Goal: Navigation & Orientation: Find specific page/section

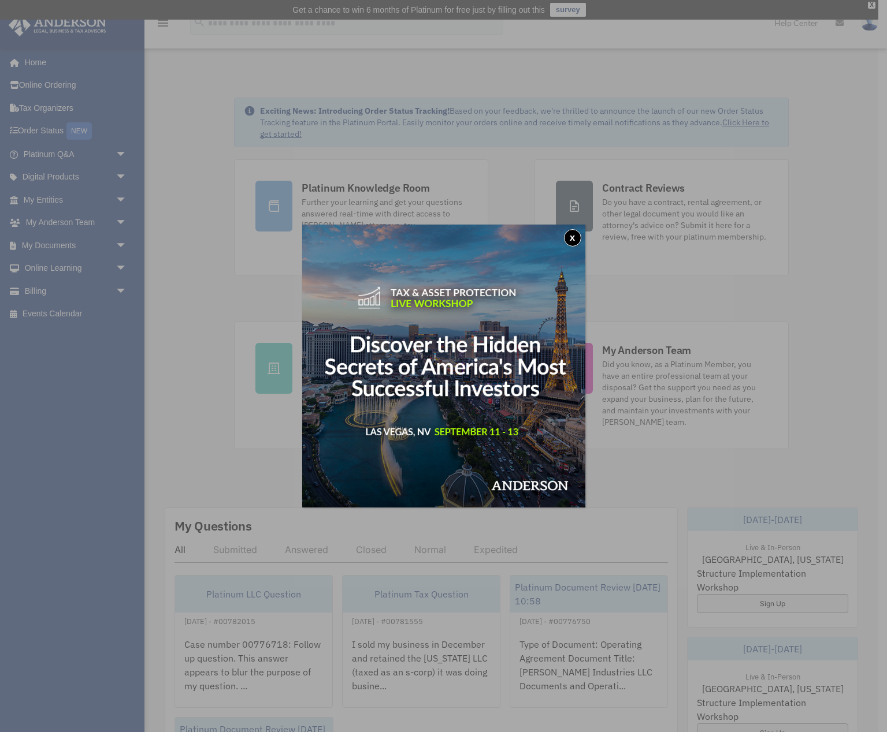
click at [120, 289] on div "x" at bounding box center [443, 366] width 887 height 732
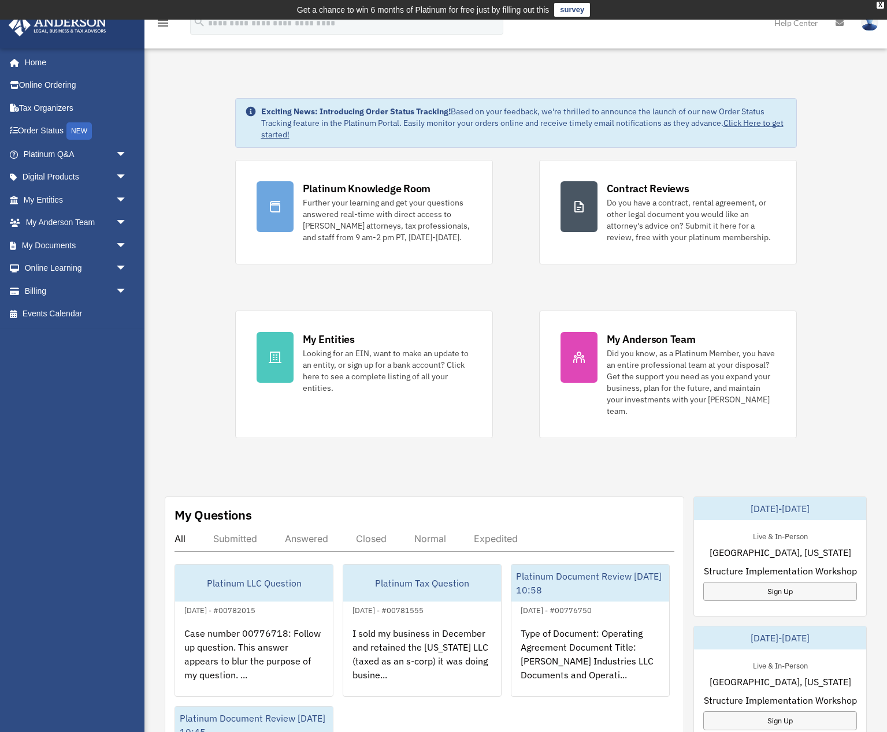
click at [120, 289] on span "arrow_drop_down" at bounding box center [127, 292] width 23 height 24
click at [80, 337] on link "Past Invoices" at bounding box center [80, 337] width 128 height 23
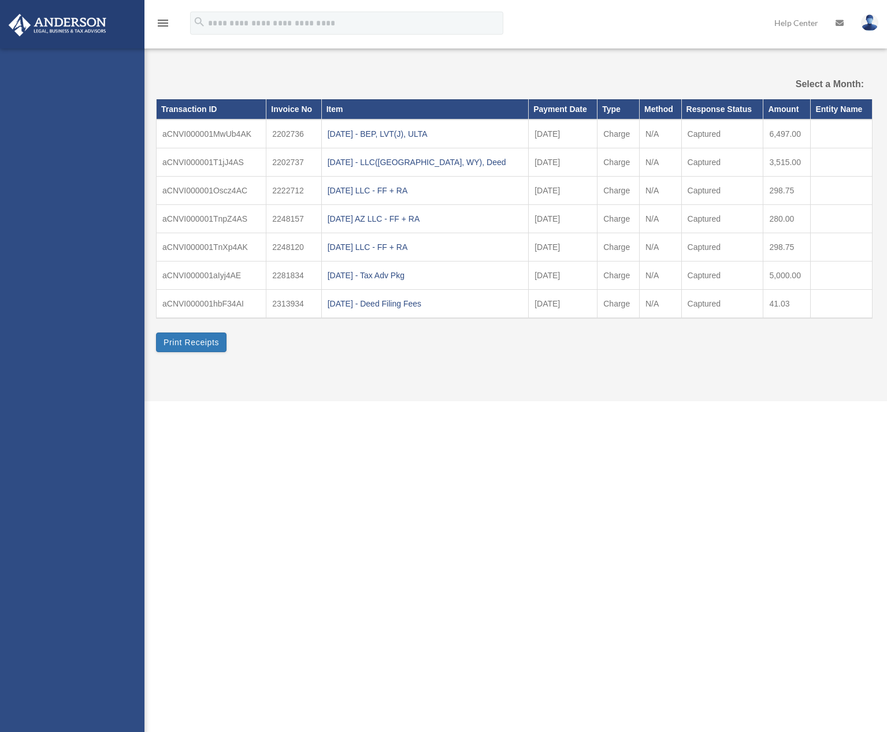
select select
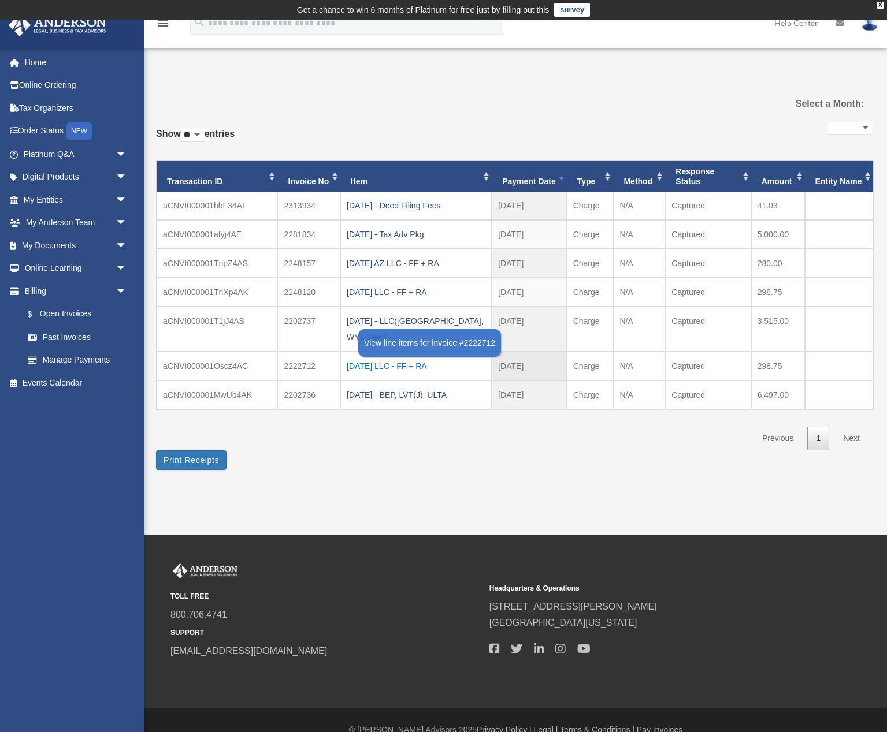
click at [369, 358] on div "2024.10.14 LLC - FF + RA" at bounding box center [416, 366] width 139 height 16
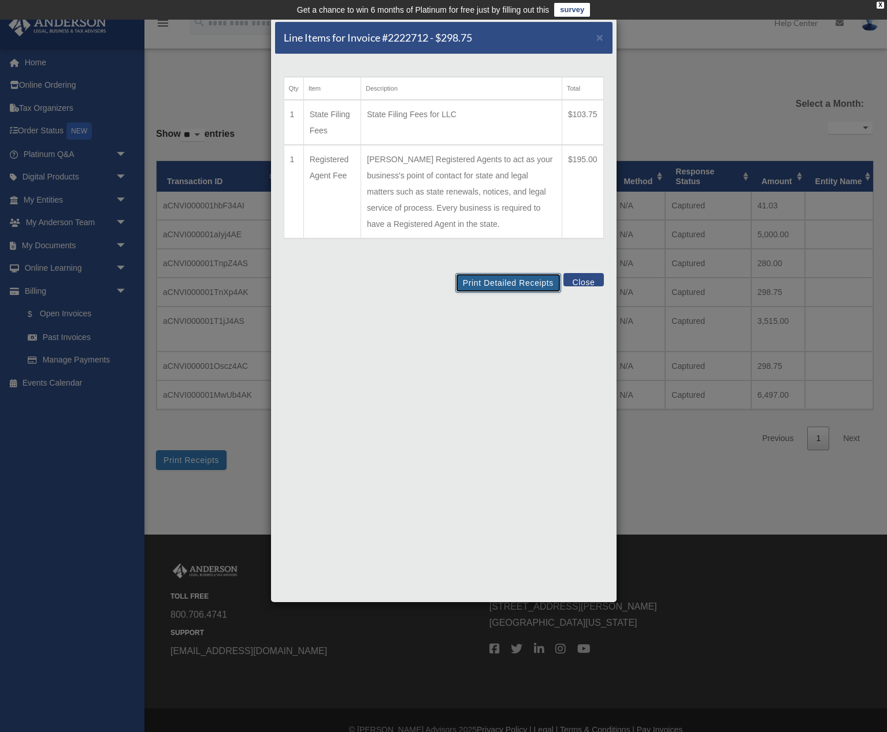
click at [465, 286] on button "Print Detailed Receipts" at bounding box center [508, 283] width 106 height 20
click at [587, 280] on button "Close" at bounding box center [583, 279] width 40 height 13
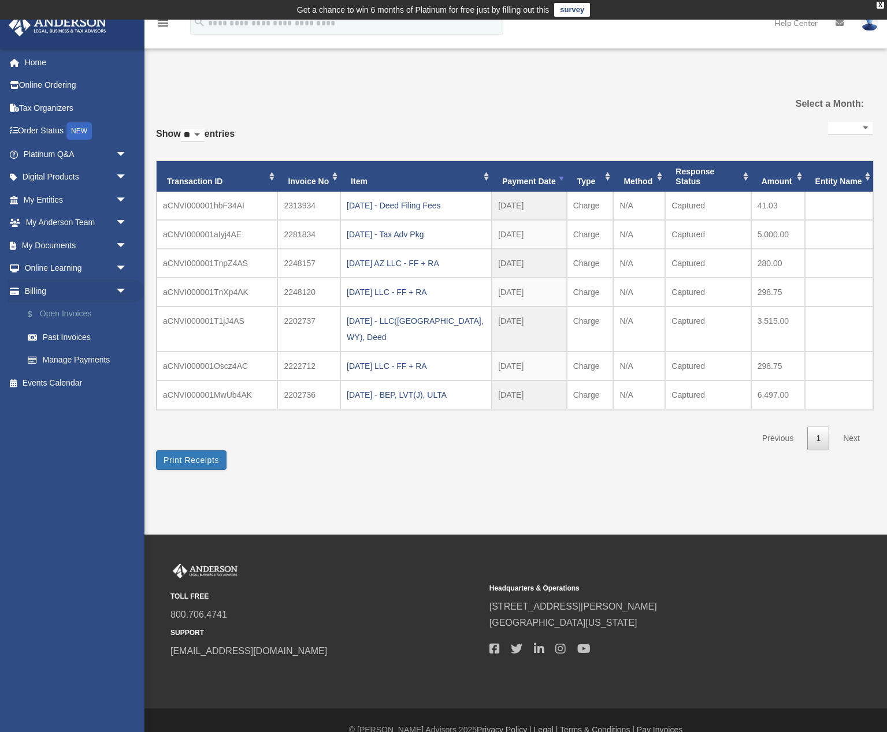
click at [76, 314] on link "$ Open Invoices" at bounding box center [80, 315] width 128 height 24
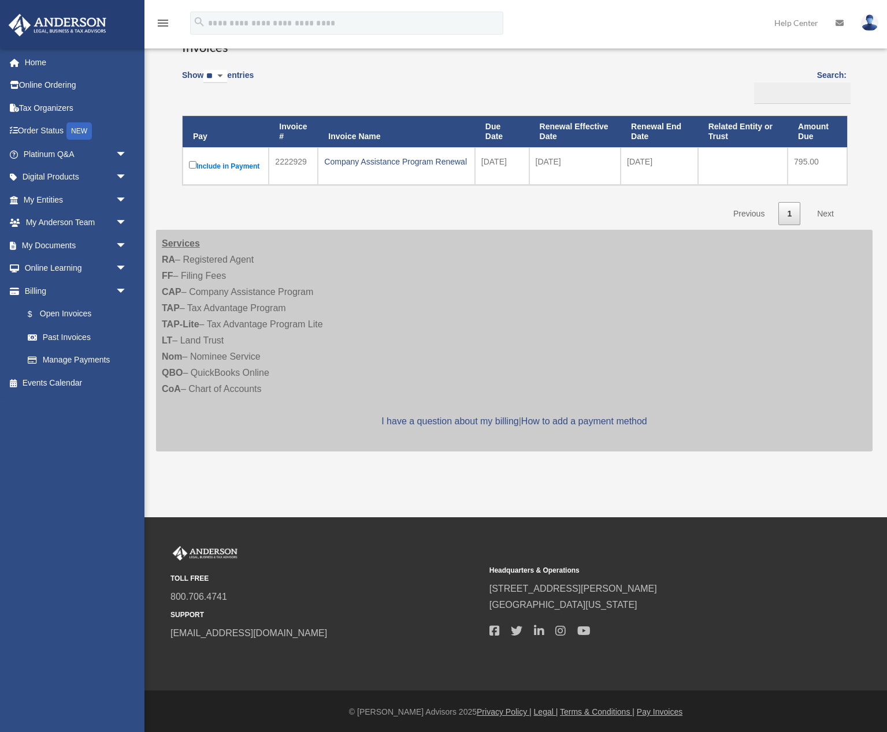
scroll to position [111, 0]
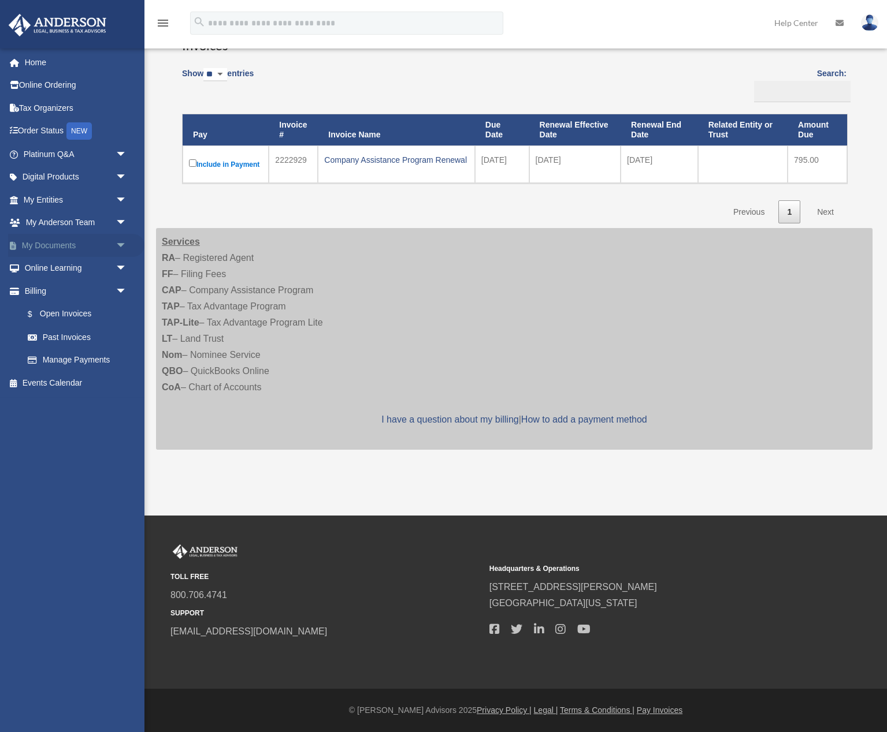
click at [117, 244] on span "arrow_drop_down" at bounding box center [127, 246] width 23 height 24
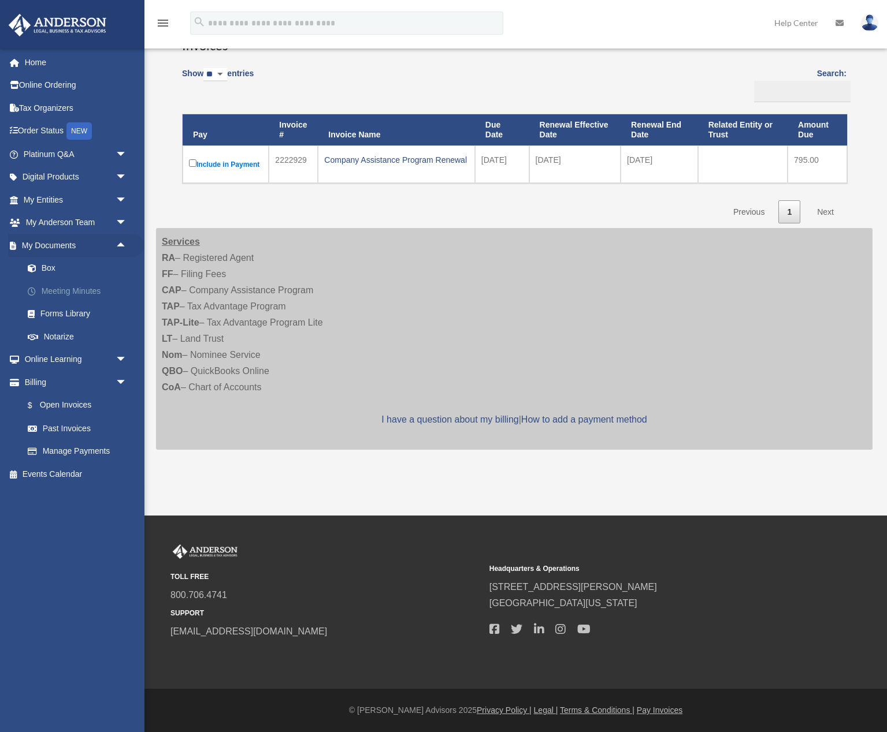
click at [101, 293] on link "Meeting Minutes" at bounding box center [80, 291] width 128 height 23
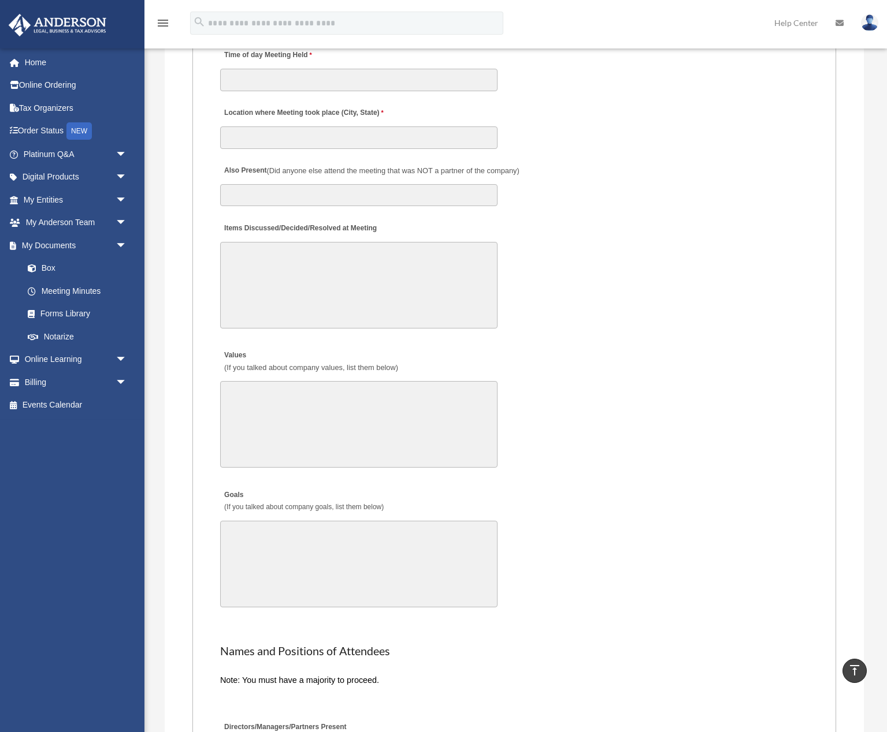
scroll to position [1750, 0]
click at [128, 269] on link "Box" at bounding box center [80, 268] width 128 height 23
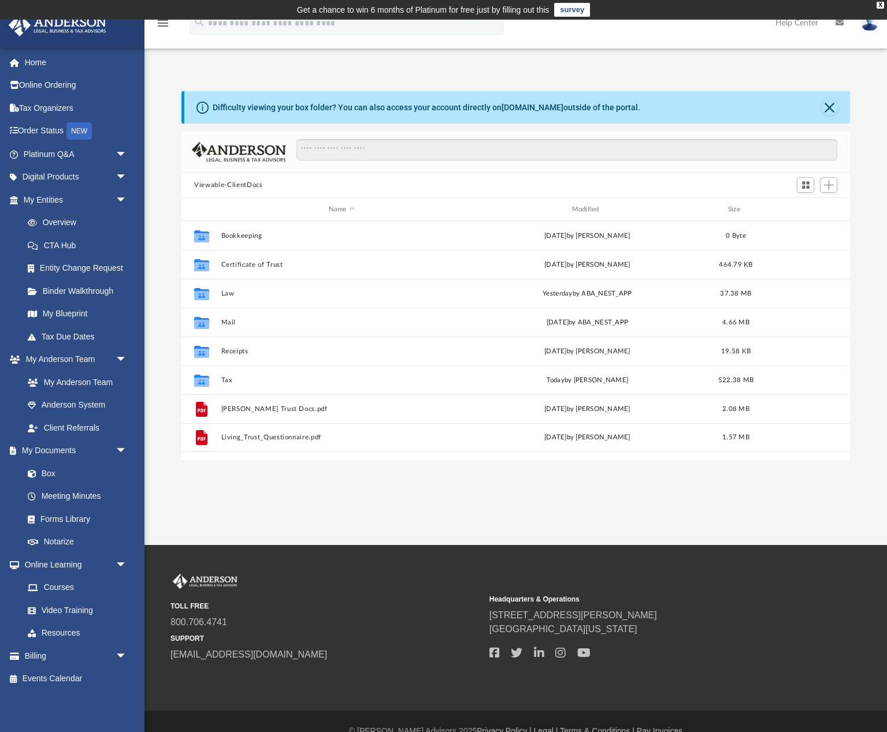
scroll to position [262, 668]
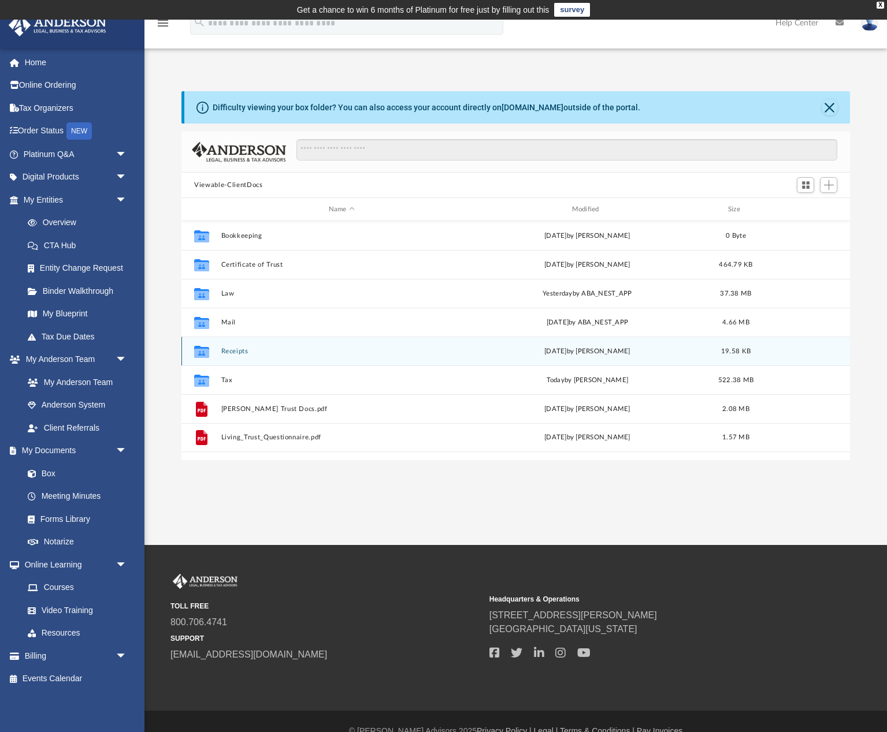
click at [232, 348] on button "Receipts" at bounding box center [341, 352] width 241 height 8
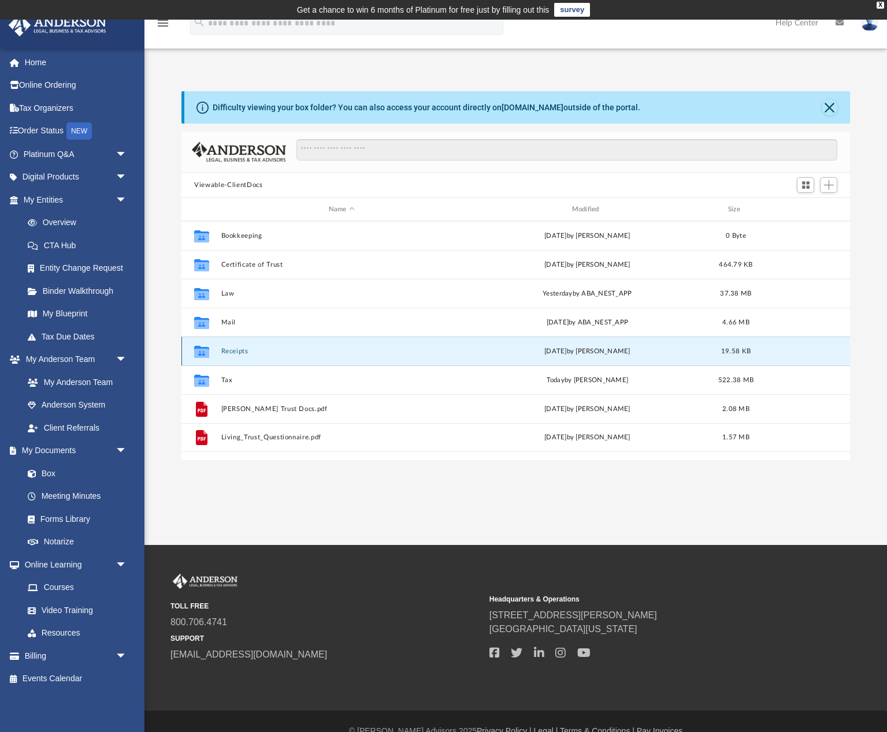
click at [232, 348] on button "Receipts" at bounding box center [341, 352] width 241 height 8
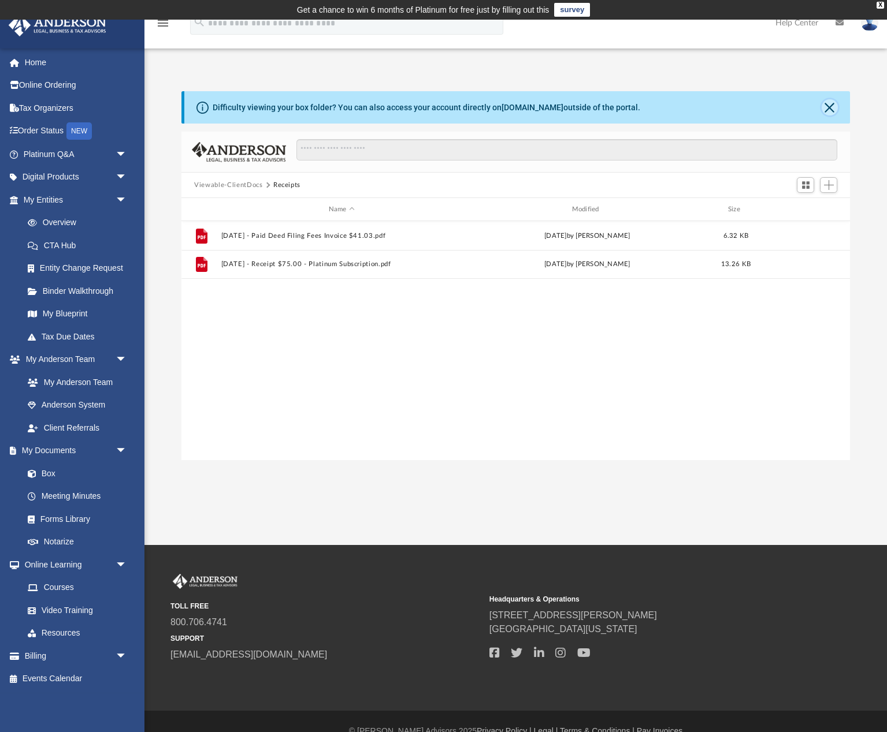
click at [828, 109] on button "Close" at bounding box center [829, 107] width 16 height 16
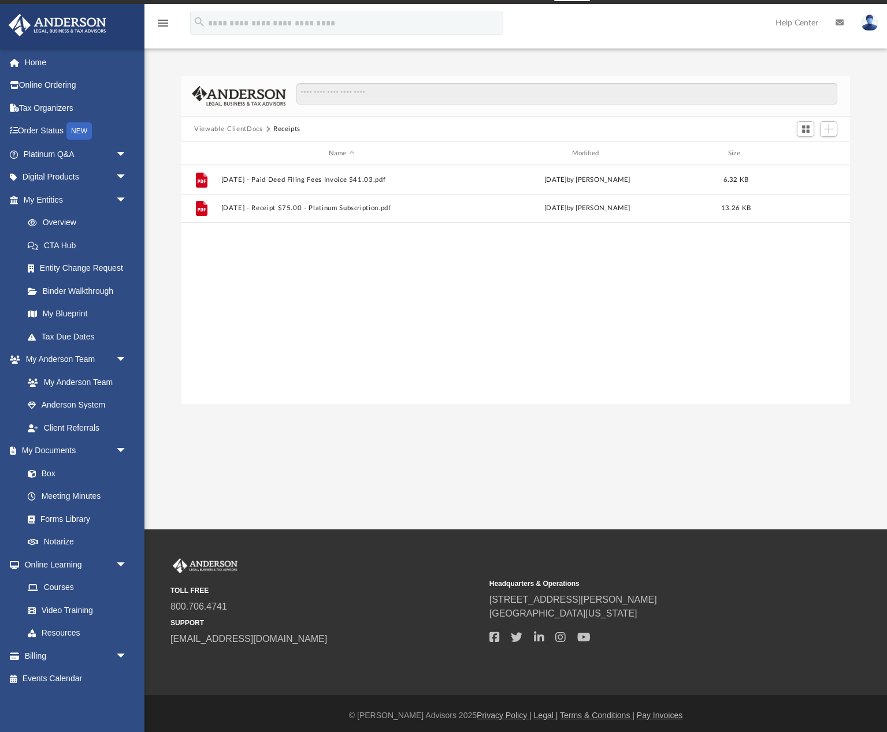
scroll to position [19, 0]
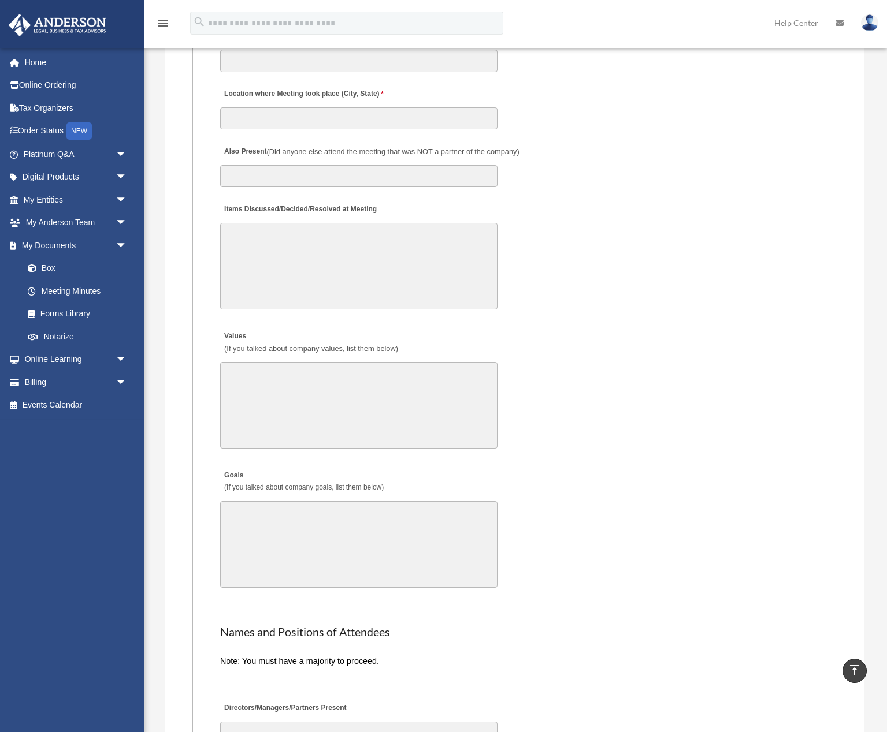
scroll to position [1769, 0]
click at [83, 275] on link "Box" at bounding box center [80, 268] width 128 height 23
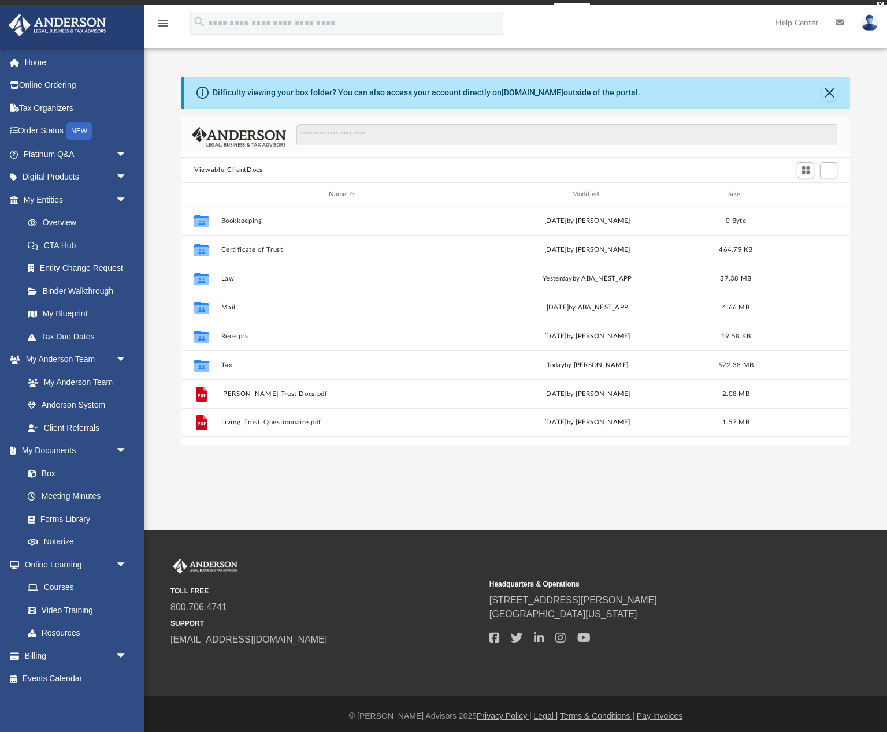
scroll to position [262, 668]
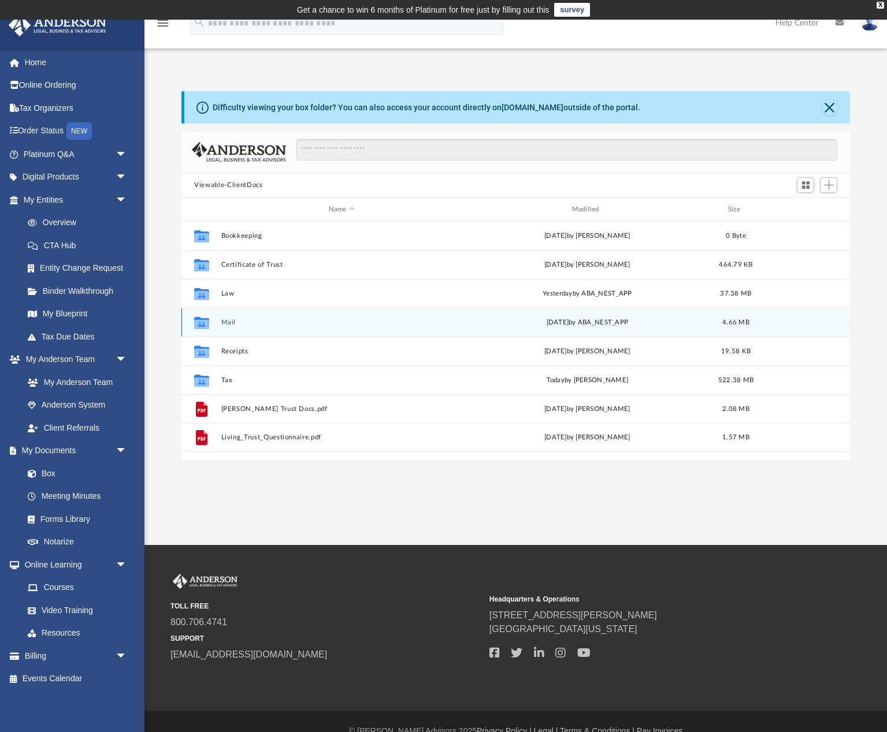
click at [231, 323] on button "Mail" at bounding box center [341, 323] width 241 height 8
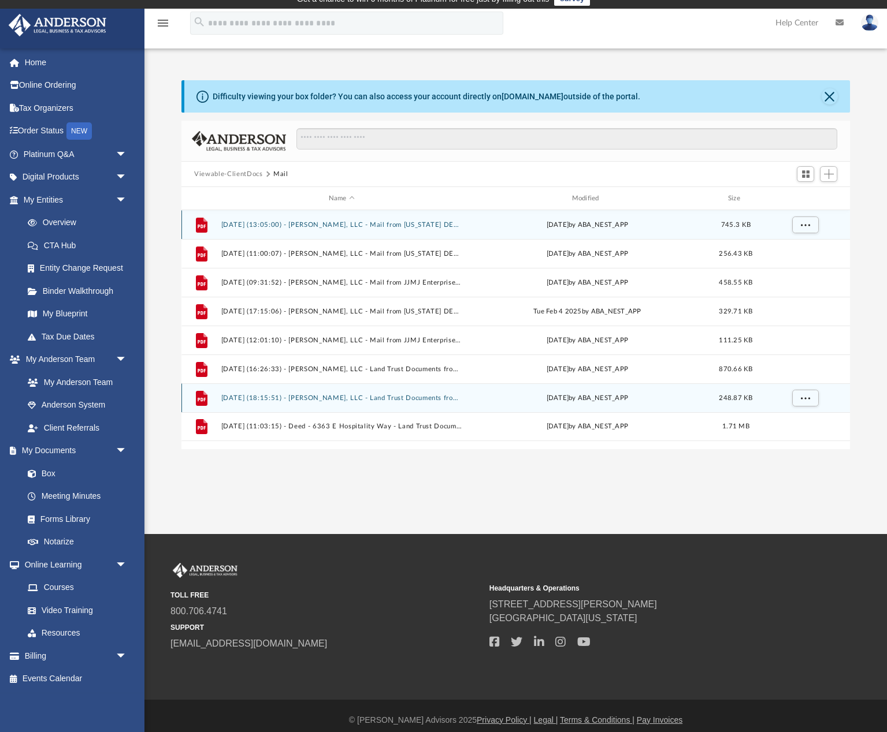
scroll to position [0, 0]
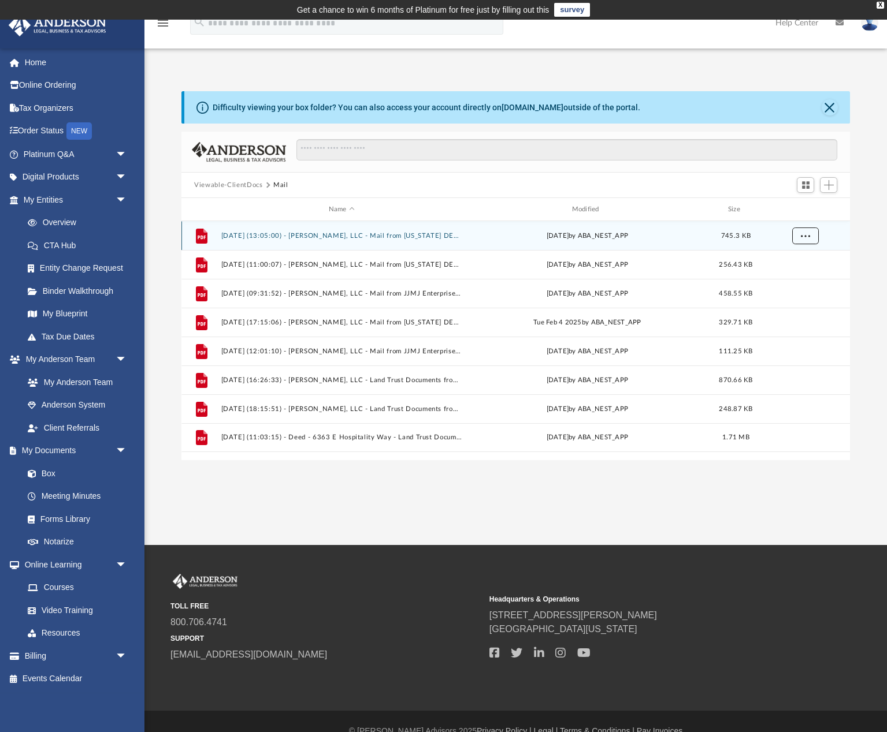
click at [800, 231] on button "More options" at bounding box center [805, 236] width 27 height 17
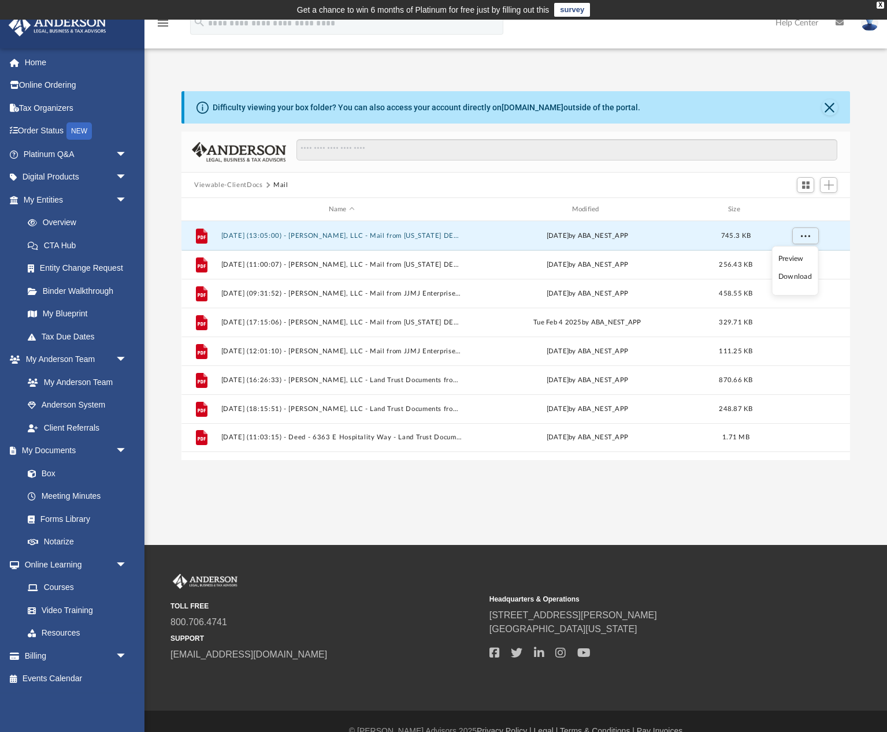
click at [788, 261] on li "Preview" at bounding box center [795, 259] width 34 height 12
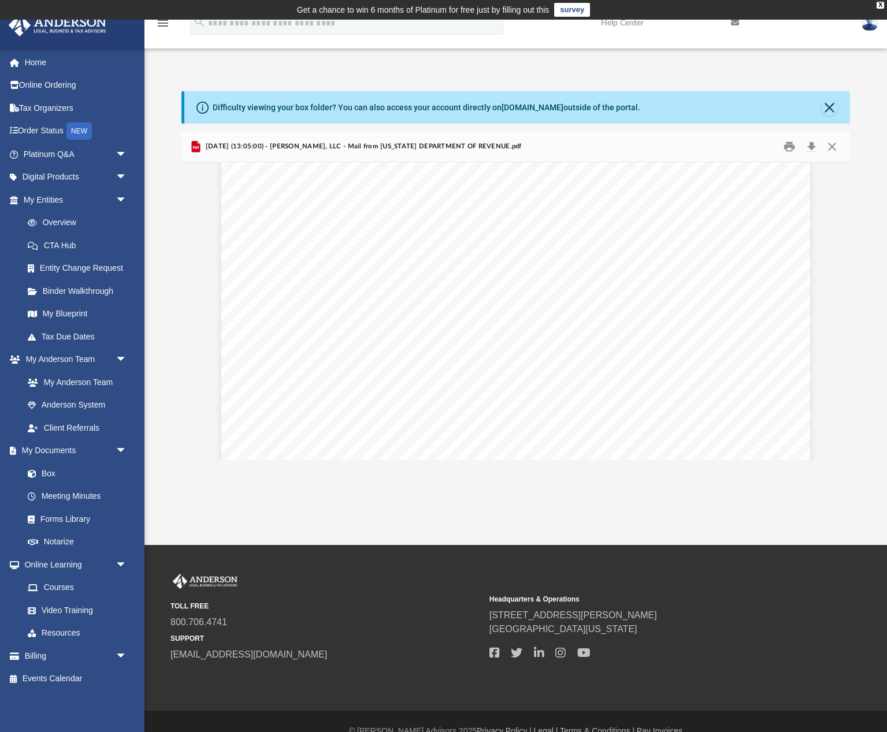
scroll to position [30, 0]
click at [832, 148] on button "Close" at bounding box center [831, 147] width 21 height 18
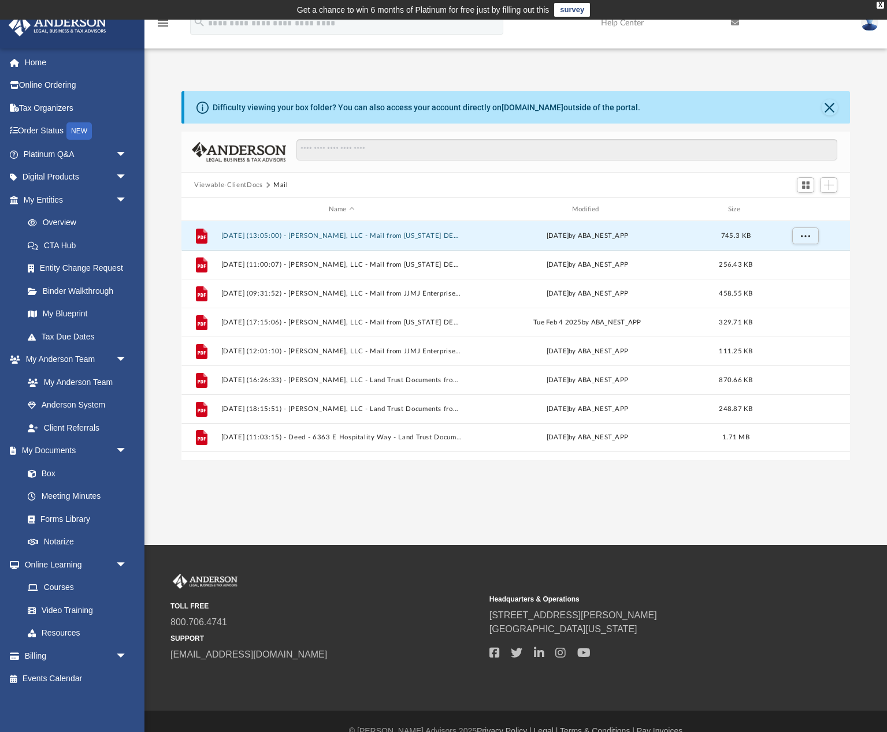
click at [234, 187] on button "Viewable-ClientDocs" at bounding box center [228, 185] width 68 height 10
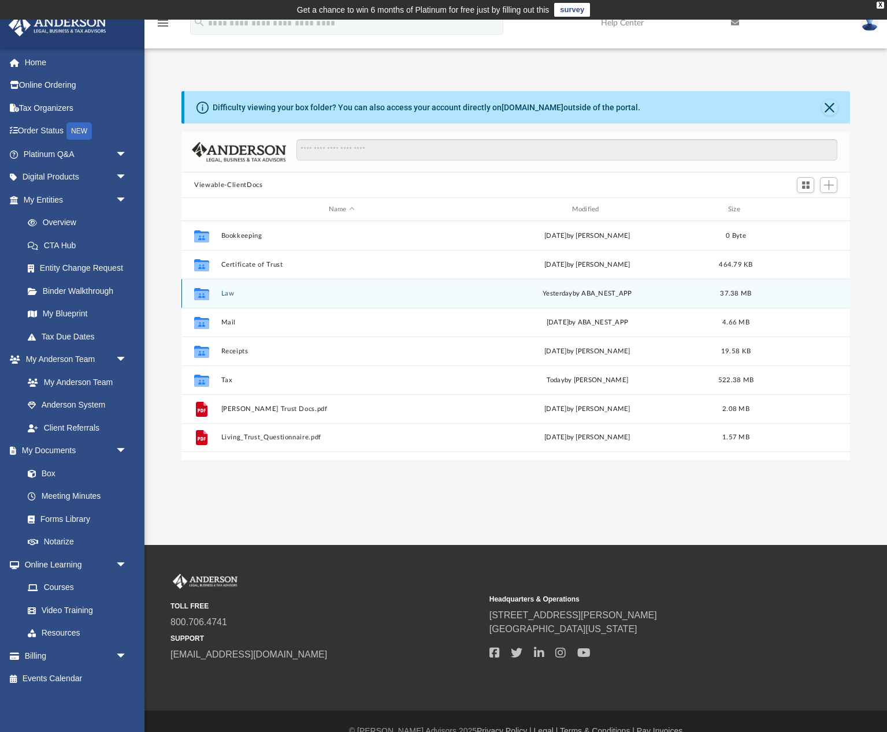
click at [525, 299] on div "Collaborated Folder Law [DATE] by ABA_NEST_APP 37.38 MB" at bounding box center [515, 293] width 668 height 29
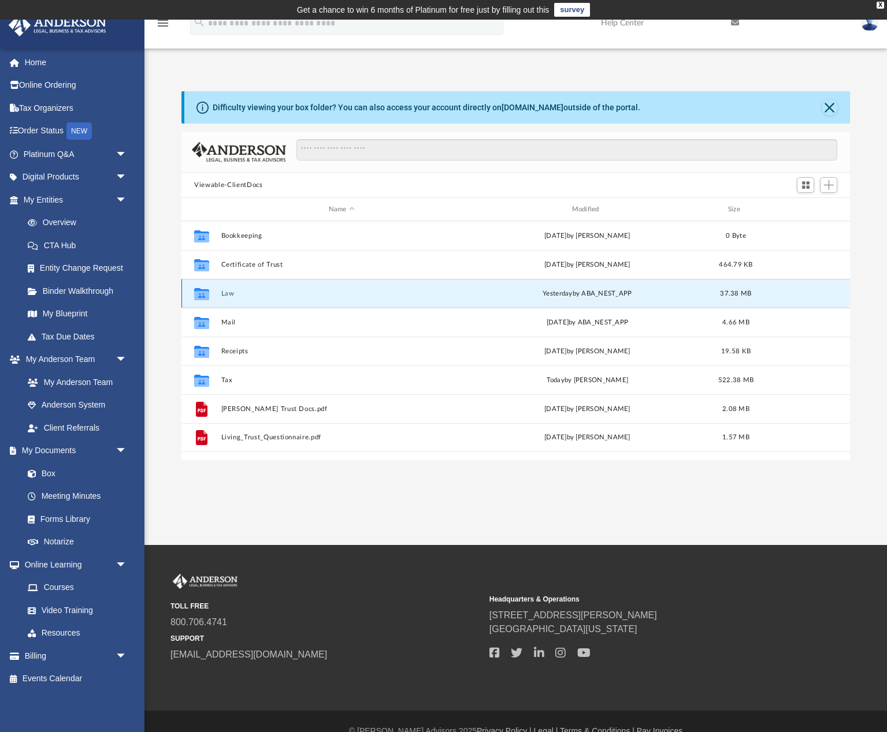
click at [525, 299] on div "Collaborated Folder Law [DATE] by ABA_NEST_APP 37.38 MB" at bounding box center [515, 293] width 668 height 29
click at [204, 292] on icon "grid" at bounding box center [201, 295] width 15 height 9
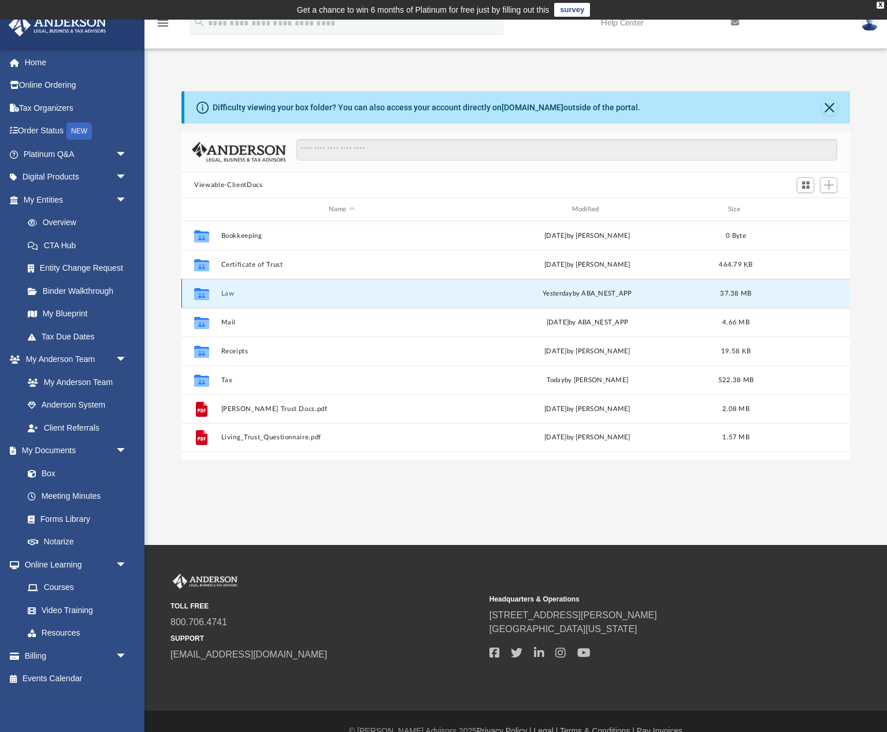
click at [204, 292] on icon "grid" at bounding box center [201, 295] width 15 height 9
click at [567, 293] on span "yesterday" at bounding box center [556, 294] width 29 height 6
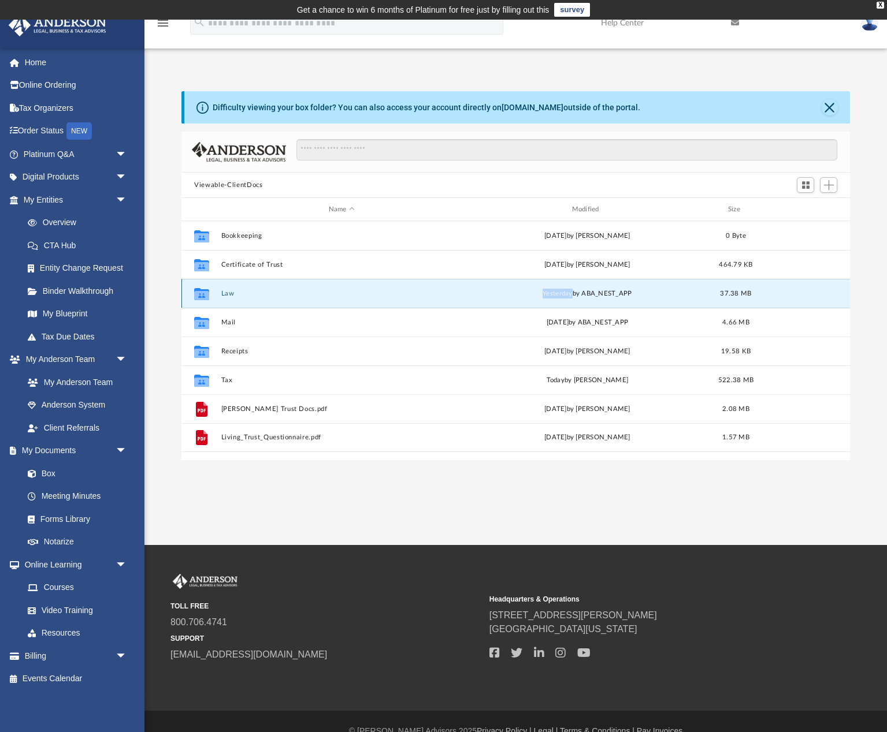
click at [687, 294] on div "yesterday by ABA_NEST_APP" at bounding box center [587, 294] width 241 height 10
